Goal: Task Accomplishment & Management: Use online tool/utility

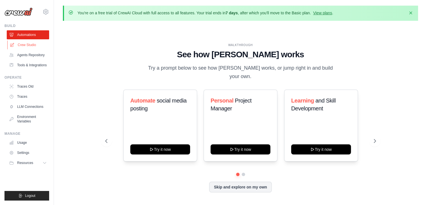
click at [19, 43] on link "Crew Studio" at bounding box center [28, 44] width 42 height 9
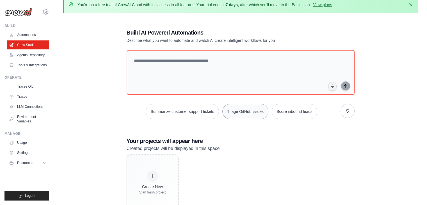
scroll to position [31, 0]
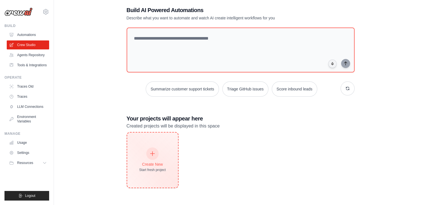
click at [154, 154] on icon at bounding box center [152, 154] width 6 height 6
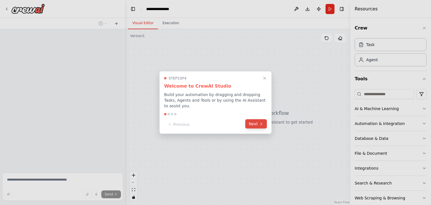
click at [253, 121] on button "Next" at bounding box center [256, 123] width 22 height 9
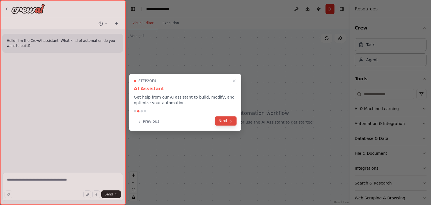
click at [227, 122] on button "Next" at bounding box center [226, 120] width 22 height 9
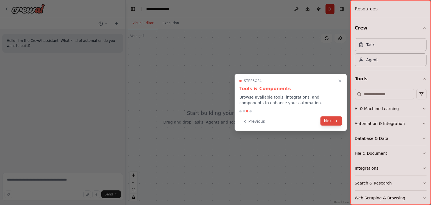
click at [333, 120] on button "Next" at bounding box center [332, 120] width 22 height 9
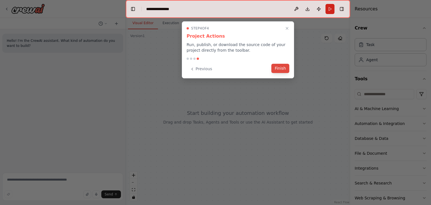
click at [283, 69] on button "Finish" at bounding box center [281, 68] width 18 height 9
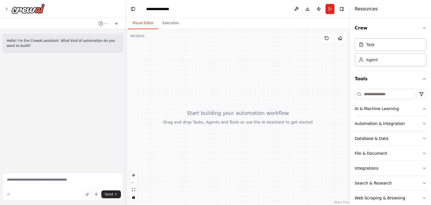
click at [216, 120] on div at bounding box center [238, 117] width 225 height 176
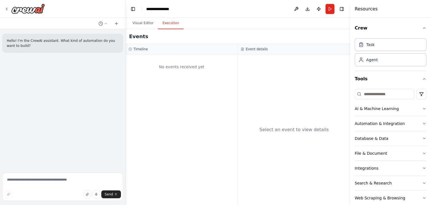
click at [167, 24] on button "Execution" at bounding box center [171, 23] width 26 height 12
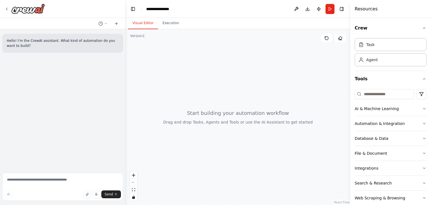
click at [149, 24] on button "Visual Editor" at bounding box center [143, 23] width 30 height 12
click at [340, 8] on button "Toggle Right Sidebar" at bounding box center [342, 9] width 8 height 8
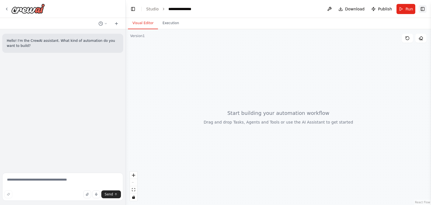
click at [421, 8] on button "Toggle Right Sidebar" at bounding box center [423, 9] width 8 height 8
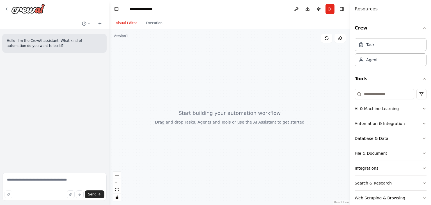
drag, startPoint x: 126, startPoint y: 54, endPoint x: 109, endPoint y: 54, distance: 16.9
click at [109, 54] on div "**********" at bounding box center [215, 102] width 431 height 205
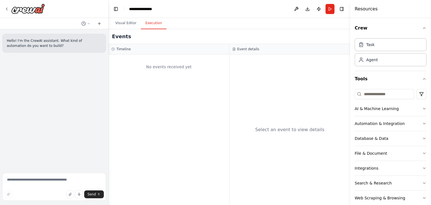
click at [146, 21] on button "Execution" at bounding box center [154, 23] width 26 height 12
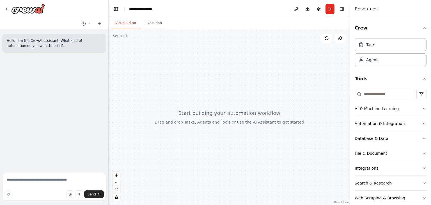
click at [126, 22] on button "Visual Editor" at bounding box center [126, 23] width 30 height 12
click at [422, 106] on icon "button" at bounding box center [424, 108] width 4 height 4
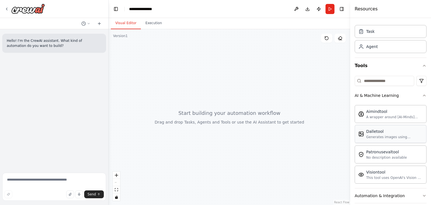
scroll to position [12, 0]
click at [422, 97] on icon "button" at bounding box center [424, 96] width 4 height 4
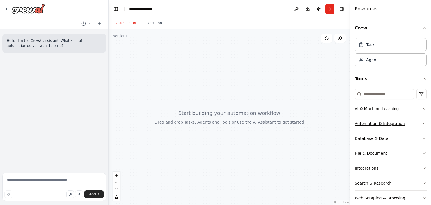
scroll to position [24, 0]
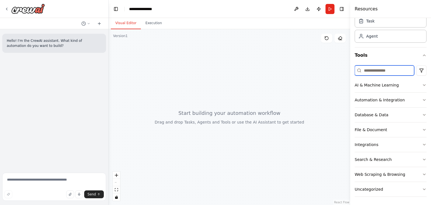
click at [384, 72] on input at bounding box center [385, 70] width 60 height 10
type input "*"
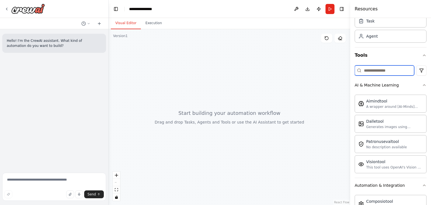
type input "*"
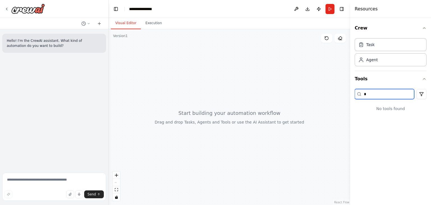
scroll to position [0, 0]
type input "*"
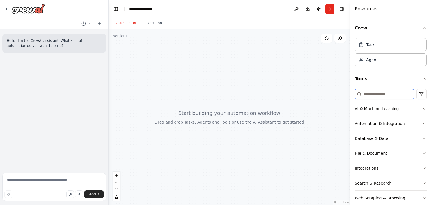
scroll to position [24, 0]
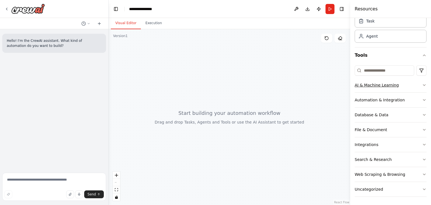
click at [423, 85] on icon "button" at bounding box center [424, 85] width 2 height 1
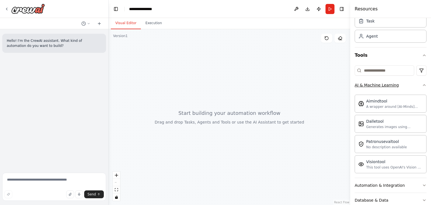
click at [422, 85] on icon "button" at bounding box center [424, 85] width 4 height 4
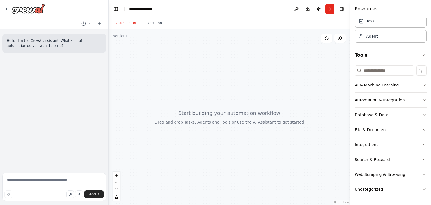
click at [422, 99] on icon "button" at bounding box center [424, 100] width 4 height 4
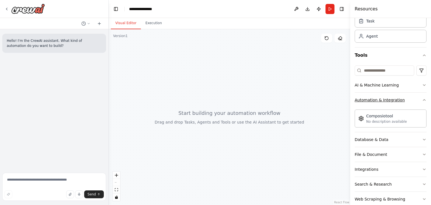
click at [423, 99] on icon "button" at bounding box center [424, 99] width 2 height 1
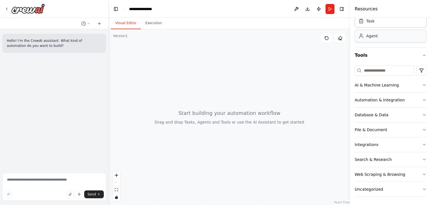
click at [390, 36] on div "Agent" at bounding box center [391, 35] width 72 height 13
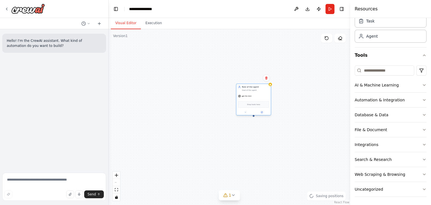
drag, startPoint x: 311, startPoint y: 81, endPoint x: 206, endPoint y: 108, distance: 108.8
click at [236, 108] on div "gpt-4o-mini Drop tools here" at bounding box center [253, 104] width 35 height 22
click at [218, 106] on div "gpt-4o-mini" at bounding box center [214, 104] width 35 height 6
click at [229, 101] on div "gpt-4o-mini" at bounding box center [214, 104] width 35 height 6
click at [116, 176] on icon "zoom in" at bounding box center [116, 175] width 3 height 3
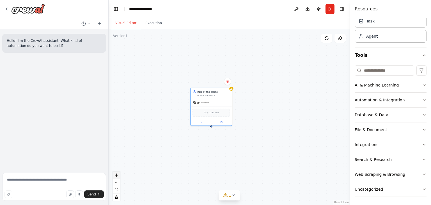
click at [116, 176] on icon "zoom in" at bounding box center [116, 175] width 3 height 3
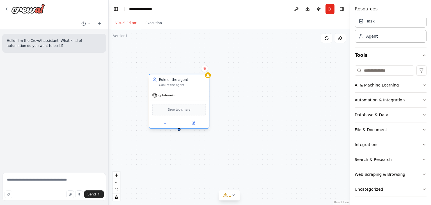
drag, startPoint x: 209, startPoint y: 86, endPoint x: 168, endPoint y: 80, distance: 41.6
click at [168, 83] on div "Goal of the agent" at bounding box center [182, 85] width 47 height 4
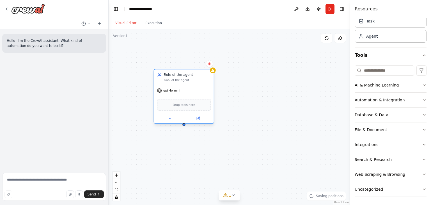
drag, startPoint x: 168, startPoint y: 80, endPoint x: 187, endPoint y: 85, distance: 19.4
click at [187, 82] on div "Goal of the agent" at bounding box center [187, 80] width 47 height 4
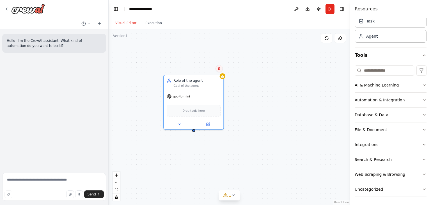
click at [220, 70] on button at bounding box center [219, 68] width 7 height 7
click at [207, 69] on button "Confirm" at bounding box center [203, 68] width 20 height 7
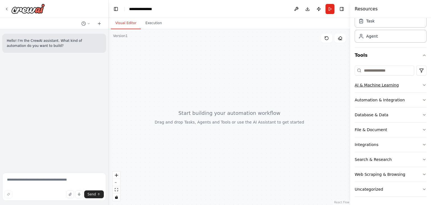
click at [411, 84] on button "AI & Machine Learning" at bounding box center [391, 85] width 72 height 15
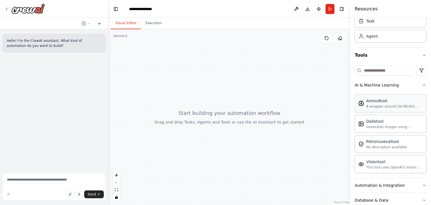
click at [375, 104] on div "A wrapper around [AI-Minds](https://mindsdb.com/minds). Useful for when you nee…" at bounding box center [394, 106] width 57 height 4
drag, startPoint x: 375, startPoint y: 104, endPoint x: 276, endPoint y: 97, distance: 99.4
click at [276, 97] on div "**********" at bounding box center [215, 102] width 431 height 205
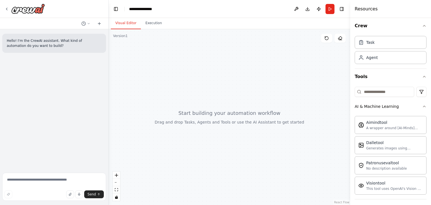
scroll to position [0, 0]
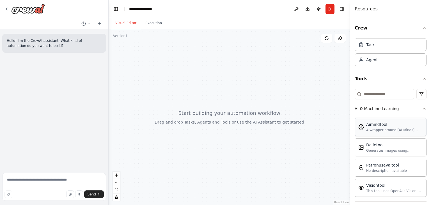
click at [376, 123] on div "Aimindtool" at bounding box center [394, 125] width 57 height 6
click at [422, 109] on icon "button" at bounding box center [424, 108] width 4 height 4
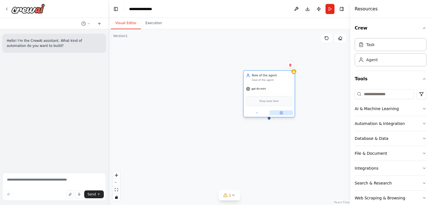
click at [275, 112] on button at bounding box center [282, 112] width 24 height 5
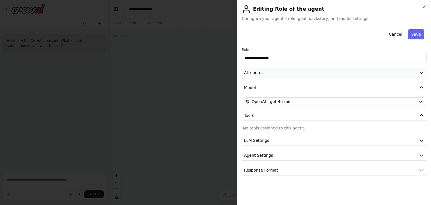
click at [335, 70] on button "Attributes" at bounding box center [334, 73] width 185 height 10
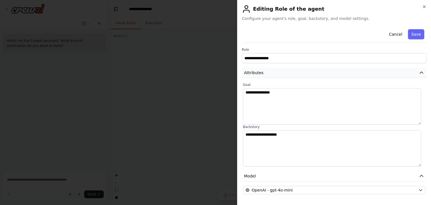
click at [335, 70] on button "Attributes" at bounding box center [334, 73] width 185 height 10
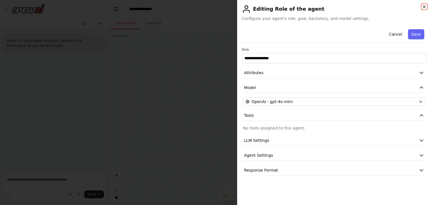
click at [425, 7] on icon "button" at bounding box center [424, 7] width 2 height 2
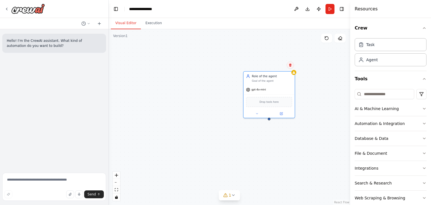
click at [290, 65] on icon at bounding box center [290, 64] width 3 height 3
click at [279, 67] on button "Confirm" at bounding box center [275, 65] width 20 height 7
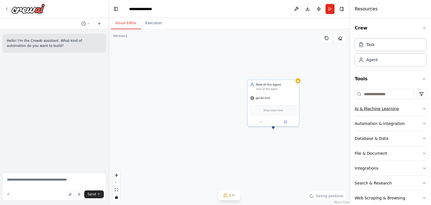
click at [381, 110] on div "AI & Machine Learning" at bounding box center [377, 109] width 44 height 6
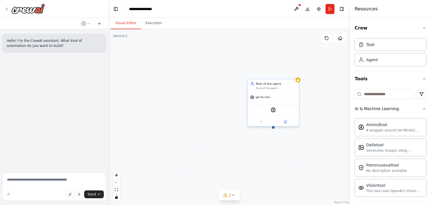
click at [291, 87] on div "Goal of the agent" at bounding box center [276, 87] width 40 height 3
click at [293, 76] on button at bounding box center [294, 73] width 7 height 7
click at [279, 75] on button "Confirm" at bounding box center [279, 73] width 20 height 7
